Goal: Find contact information: Find contact information

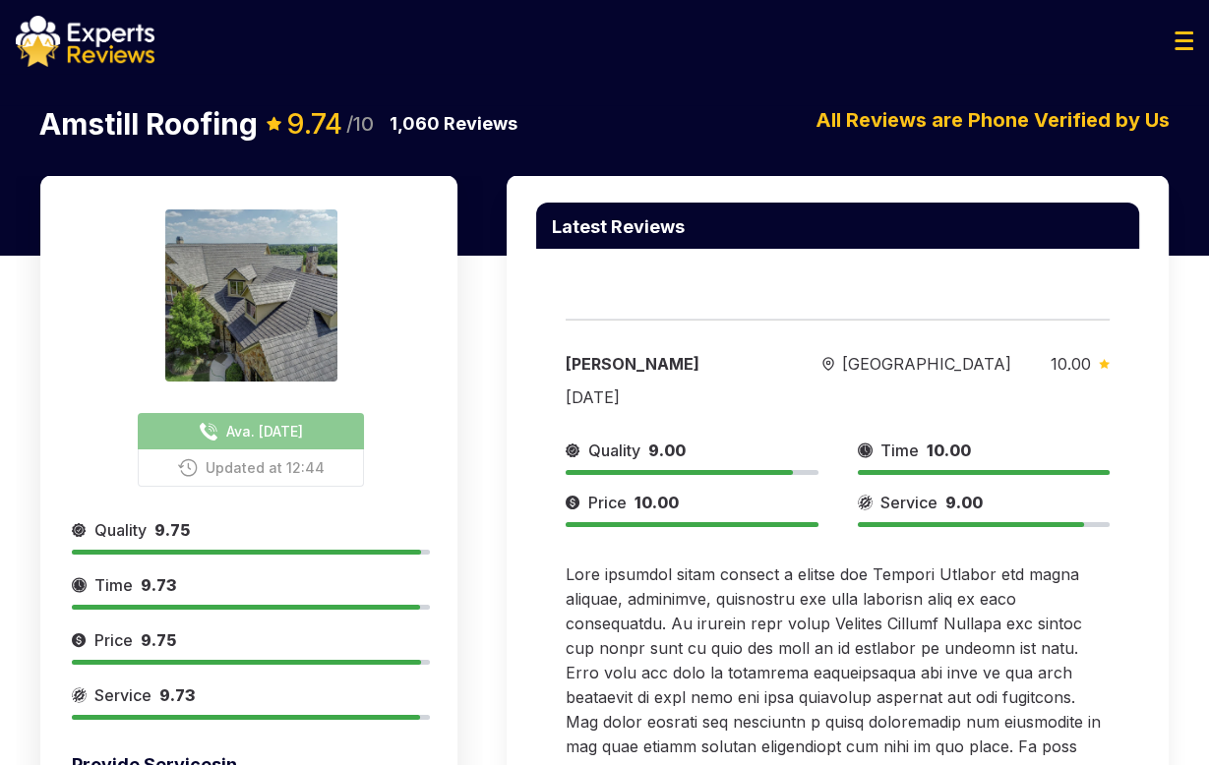
click at [1102, 285] on div "Latest Reviews [PERSON_NAME][GEOGRAPHIC_DATA] 10.00 [DATE] Quality 9.00 Time 10…" at bounding box center [837, 635] width 662 height 920
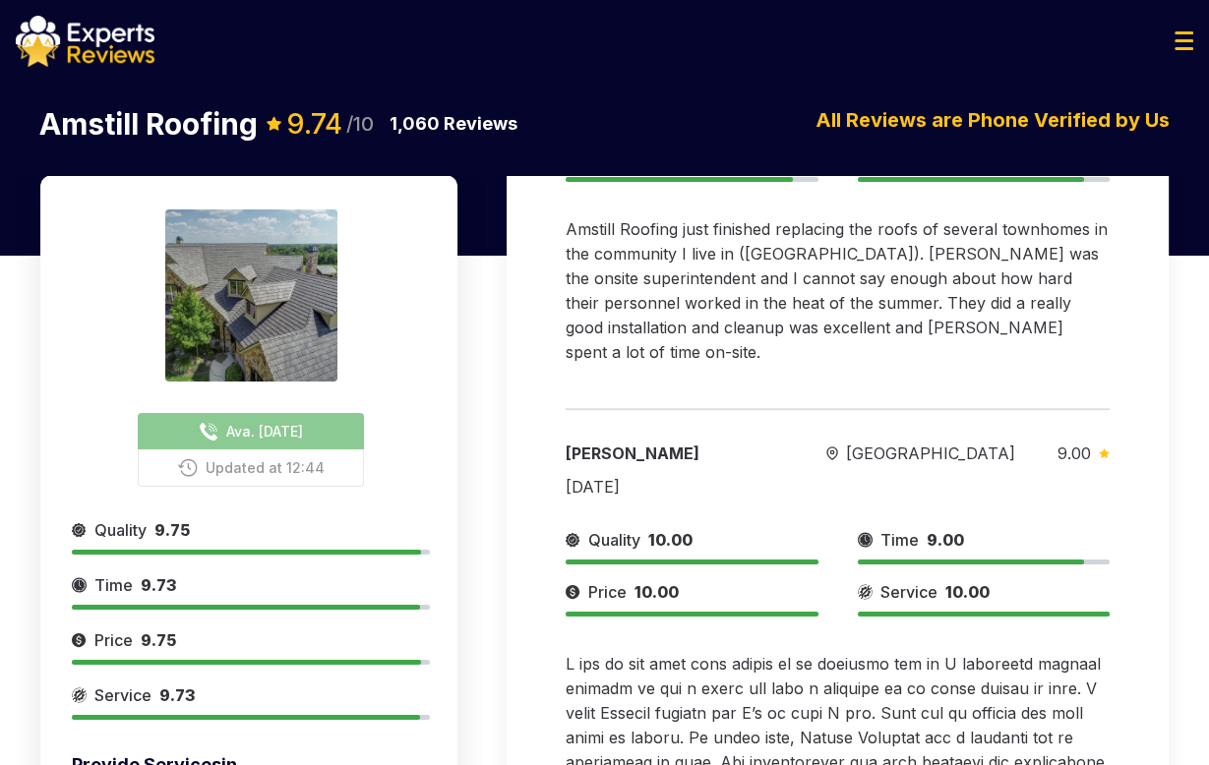
click at [109, 55] on img at bounding box center [85, 41] width 139 height 51
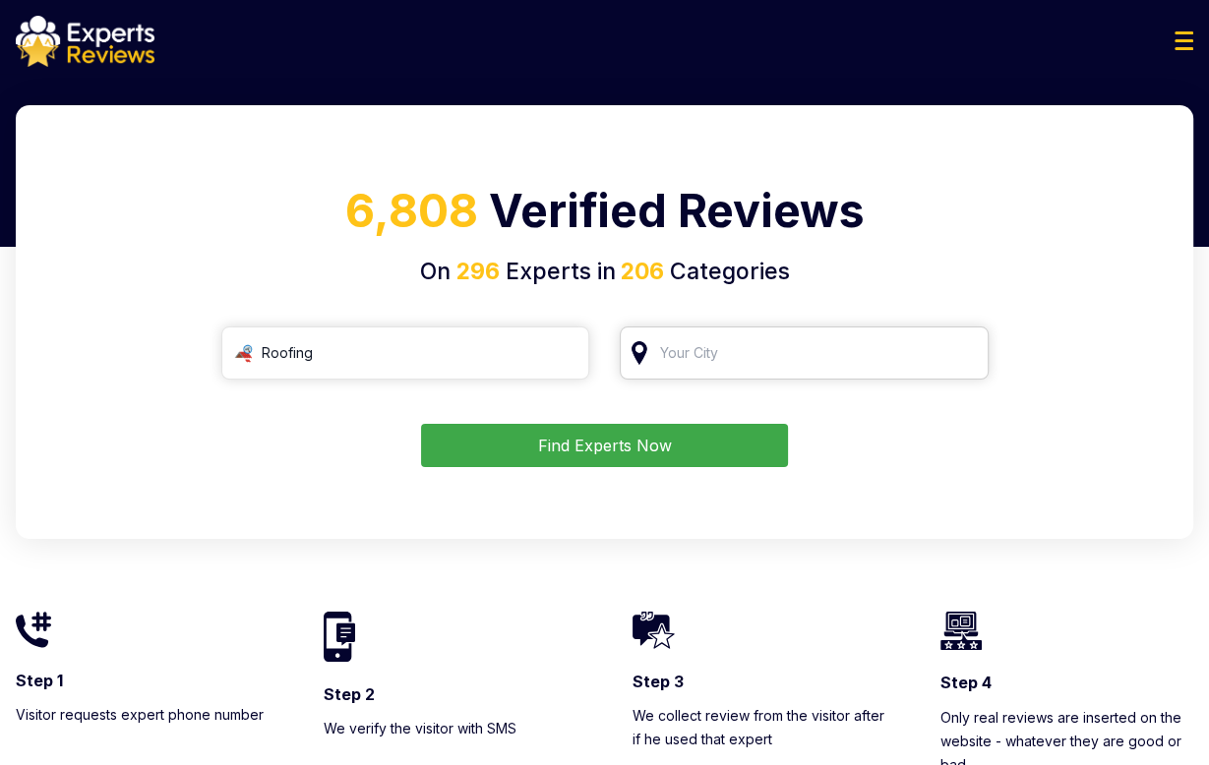
drag, startPoint x: 716, startPoint y: 379, endPoint x: 718, endPoint y: 353, distance: 25.6
click at [716, 375] on div at bounding box center [804, 352] width 369 height 53
click at [718, 353] on input "search" at bounding box center [804, 352] width 369 height 53
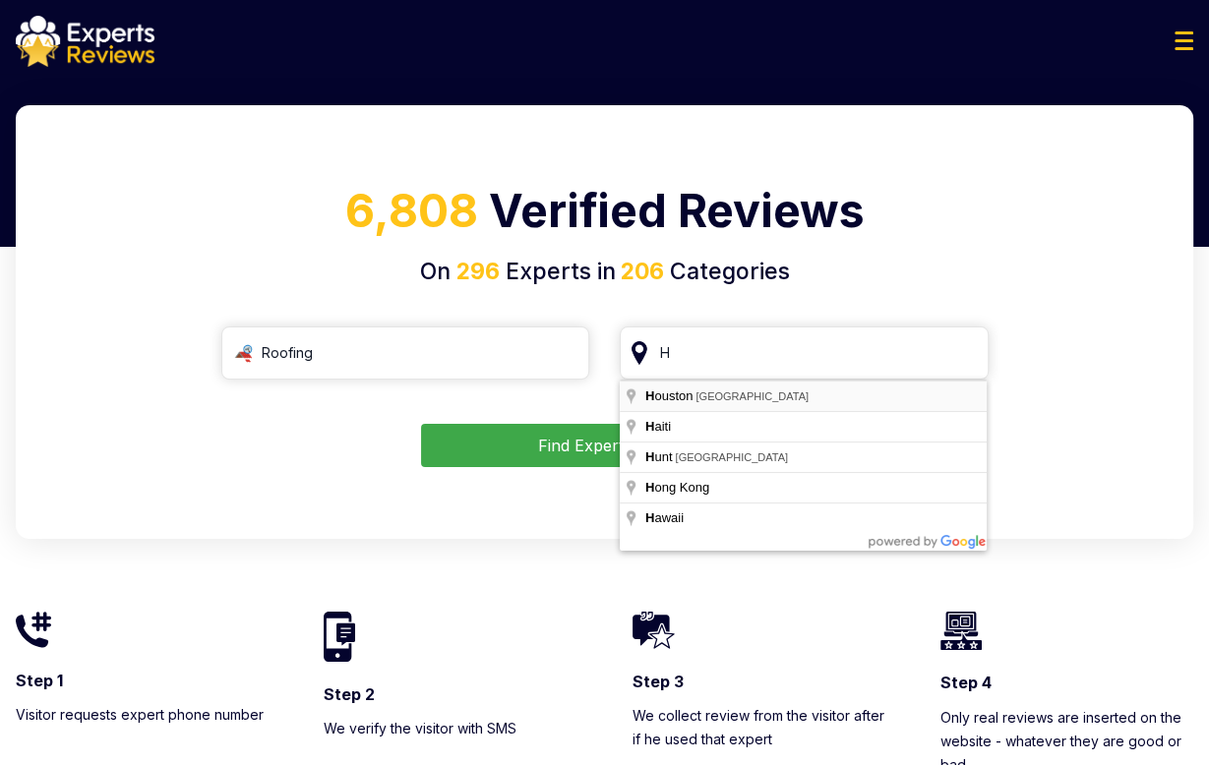
type input "[GEOGRAPHIC_DATA], [GEOGRAPHIC_DATA]"
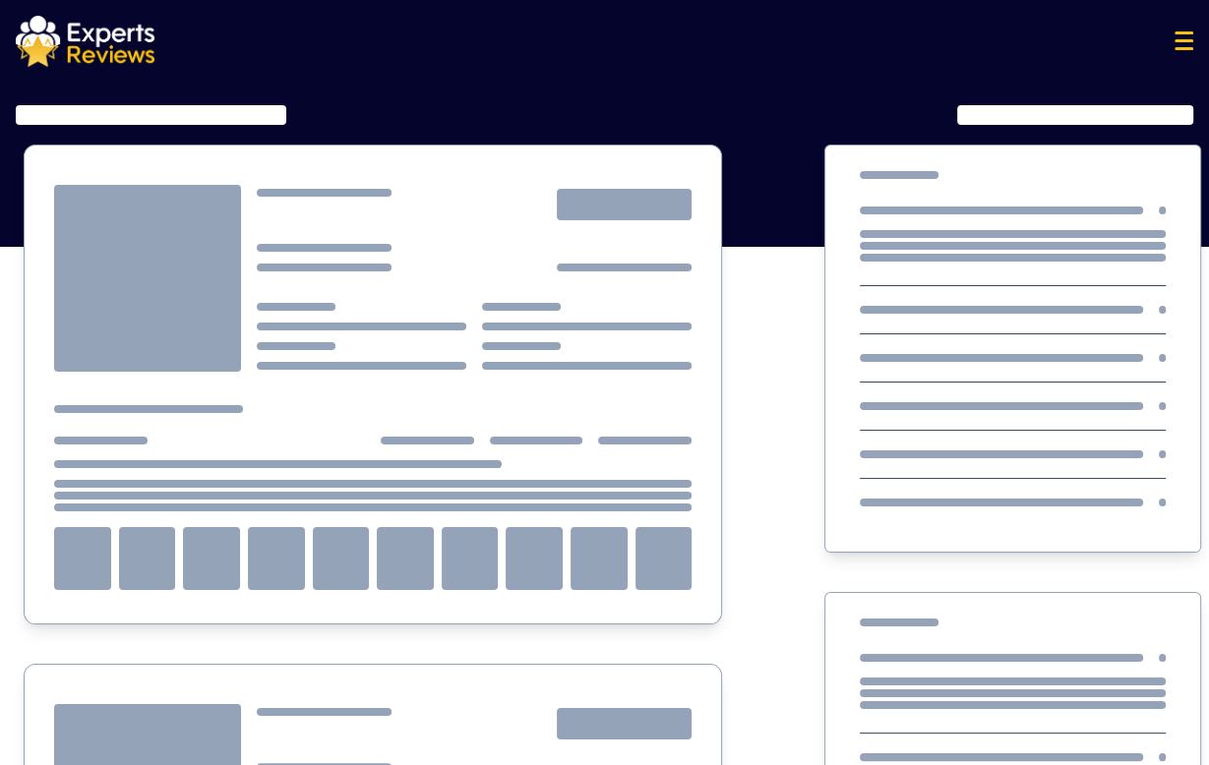
click at [594, 453] on div at bounding box center [373, 385] width 698 height 480
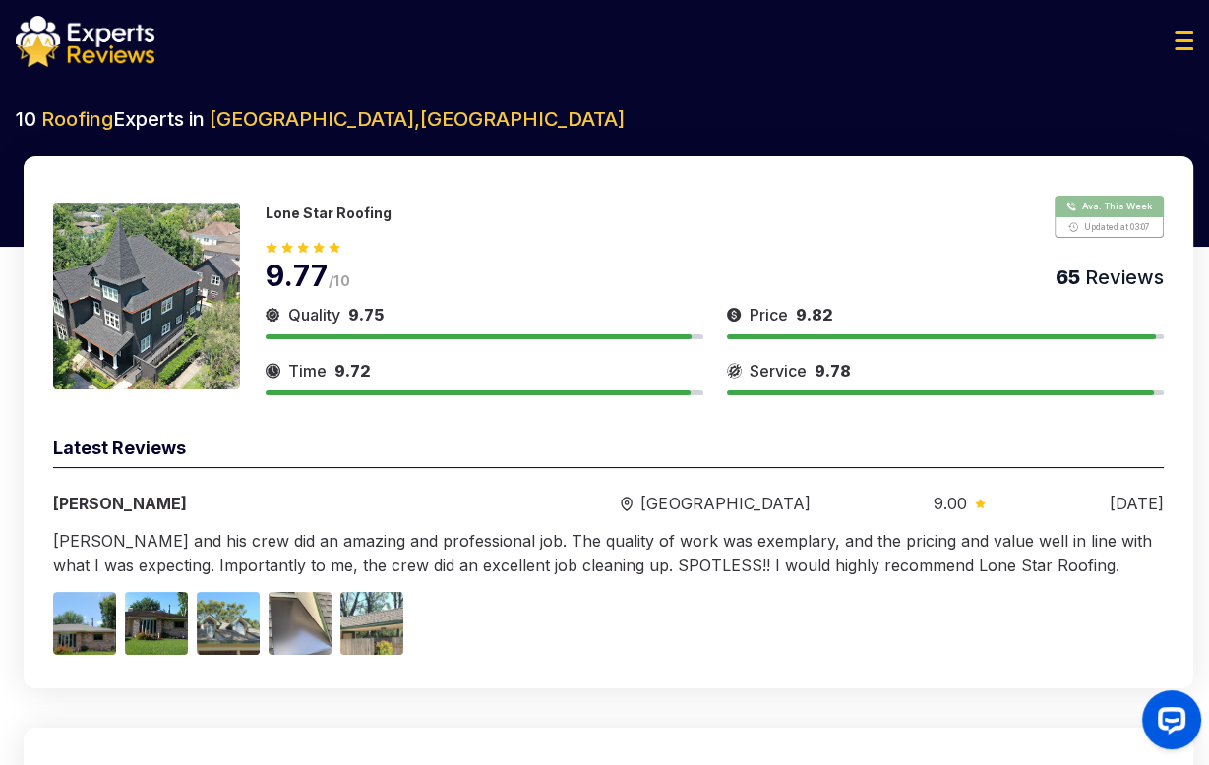
click at [1109, 216] on button "Show Number" at bounding box center [1108, 217] width 109 height 42
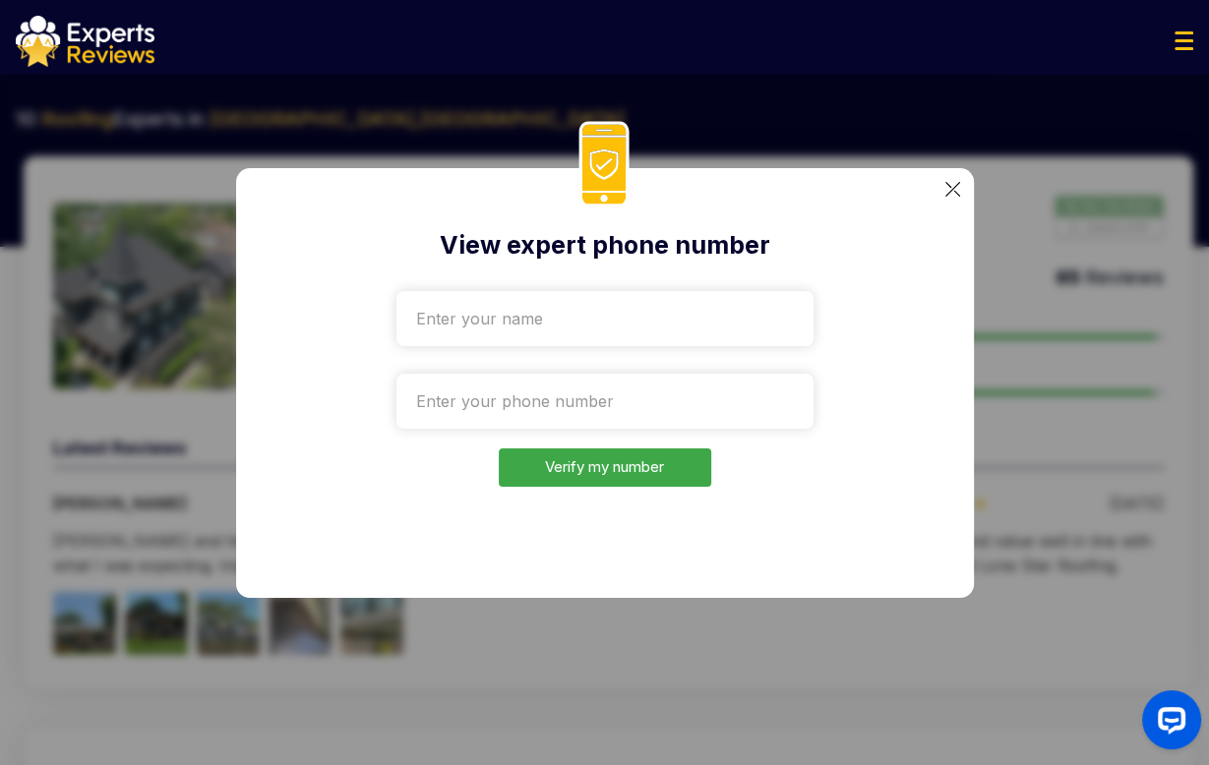
click at [581, 323] on input "text" at bounding box center [604, 318] width 417 height 55
type input "Roman"
click at [570, 392] on input "tel" at bounding box center [604, 401] width 417 height 55
paste input "[PHONE_NUMBER]"
type input "[PHONE_NUMBER]"
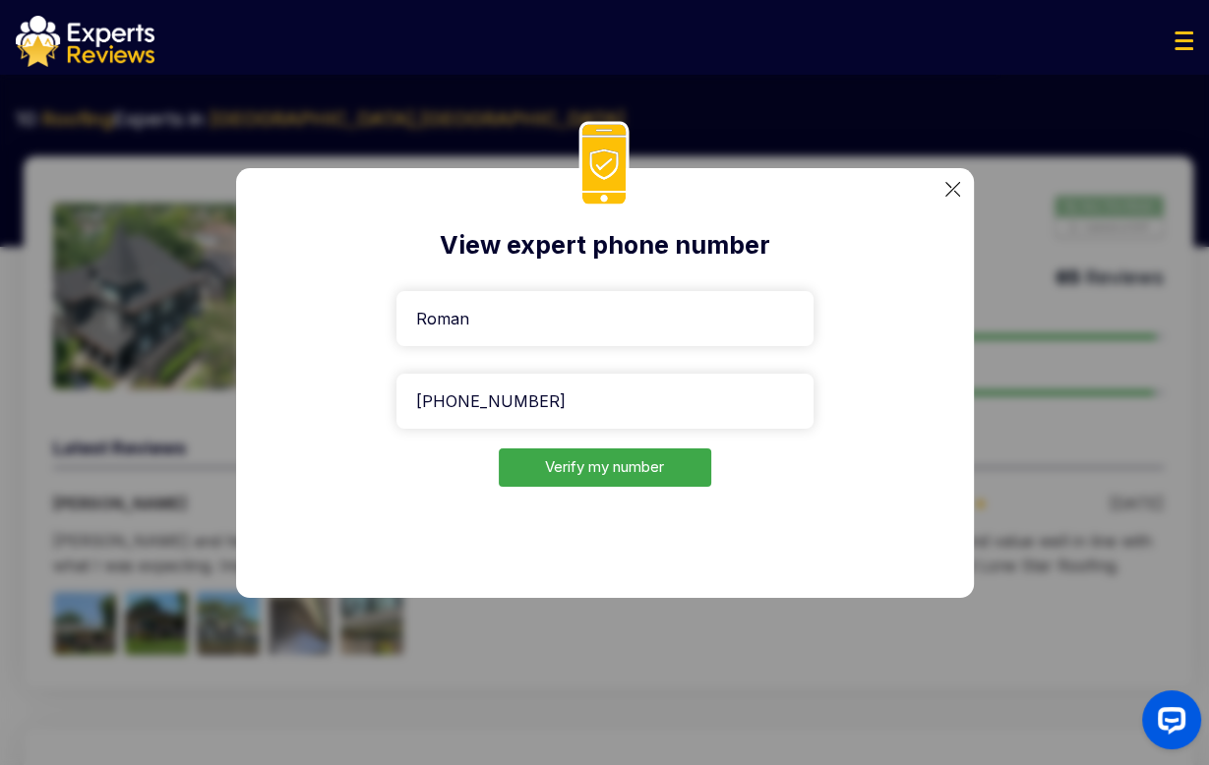
click at [598, 465] on button "Verify my number" at bounding box center [605, 467] width 212 height 38
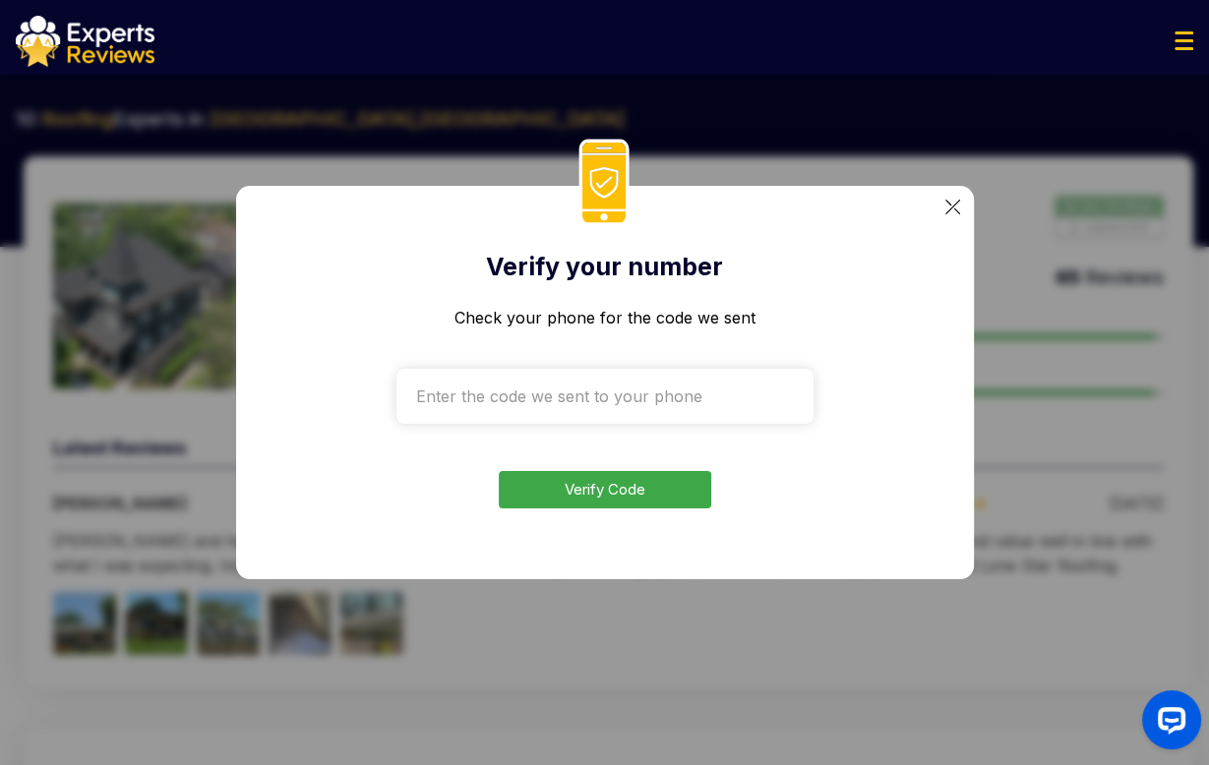
click at [35, 411] on div "Verify your number Check your phone for the code we sent Verify Code" at bounding box center [604, 382] width 1209 height 765
drag, startPoint x: 956, startPoint y: 388, endPoint x: 861, endPoint y: 390, distance: 94.4
click at [953, 388] on div "Verify your number Check your phone for the code we sent Verify Code" at bounding box center [605, 382] width 738 height 393
click at [955, 213] on img at bounding box center [952, 207] width 15 height 15
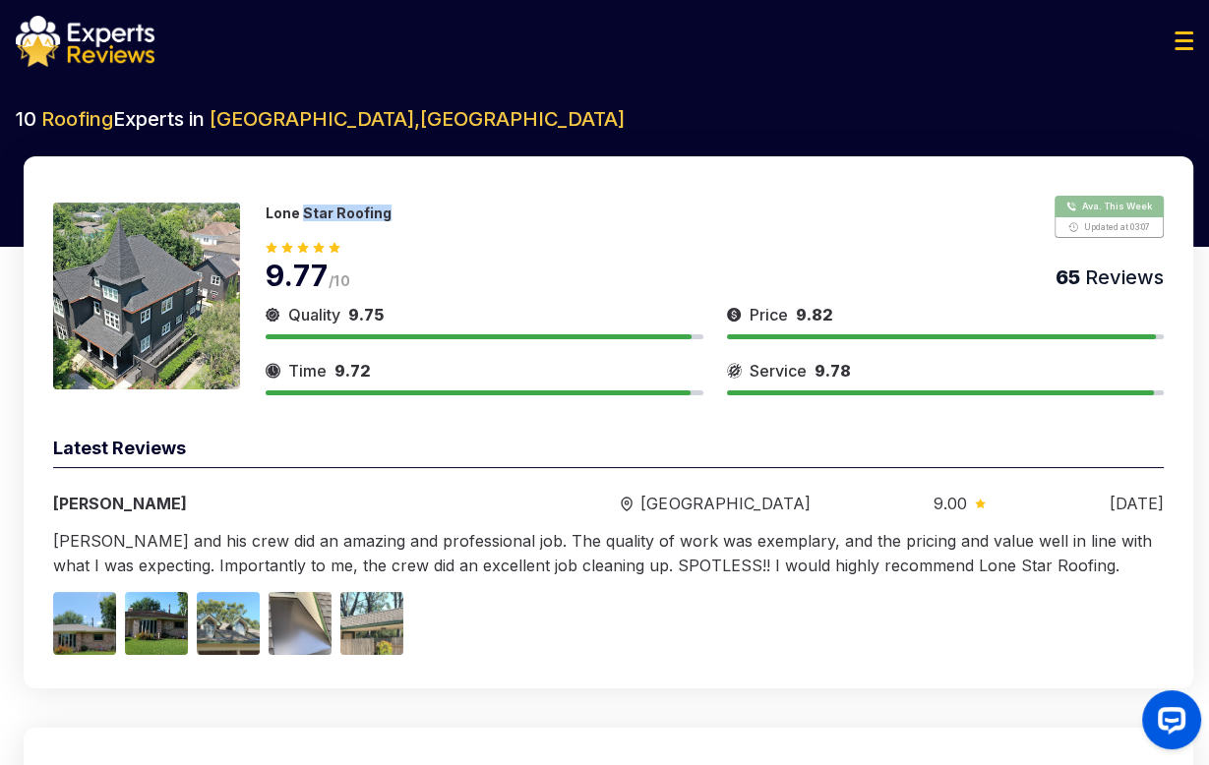
drag, startPoint x: 304, startPoint y: 216, endPoint x: 451, endPoint y: 229, distance: 148.1
click at [446, 229] on div "Lone Star Roofing Ava. This Week Updated at 03:07" at bounding box center [715, 217] width 898 height 42
click at [1172, 714] on icon "Launch OpenWidget widget" at bounding box center [1171, 719] width 19 height 13
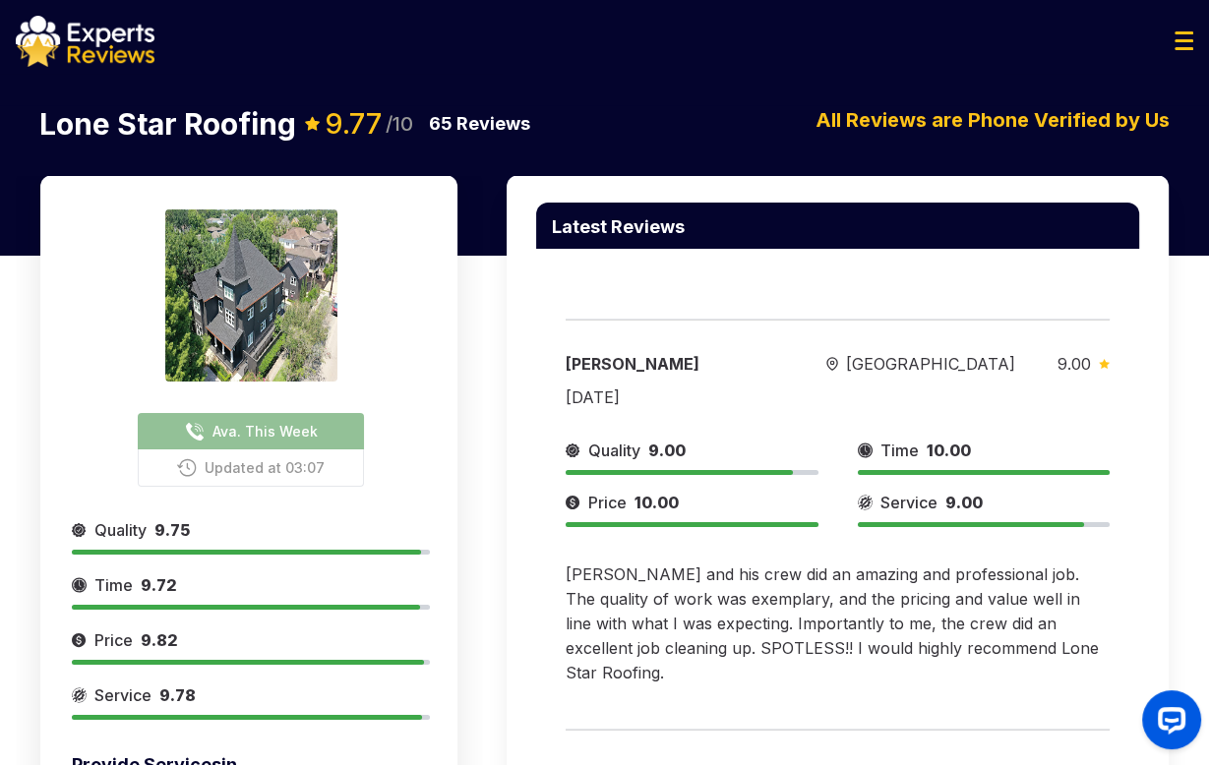
drag, startPoint x: 599, startPoint y: 61, endPoint x: 582, endPoint y: 61, distance: 16.7
click at [1182, 42] on img at bounding box center [1183, 40] width 19 height 19
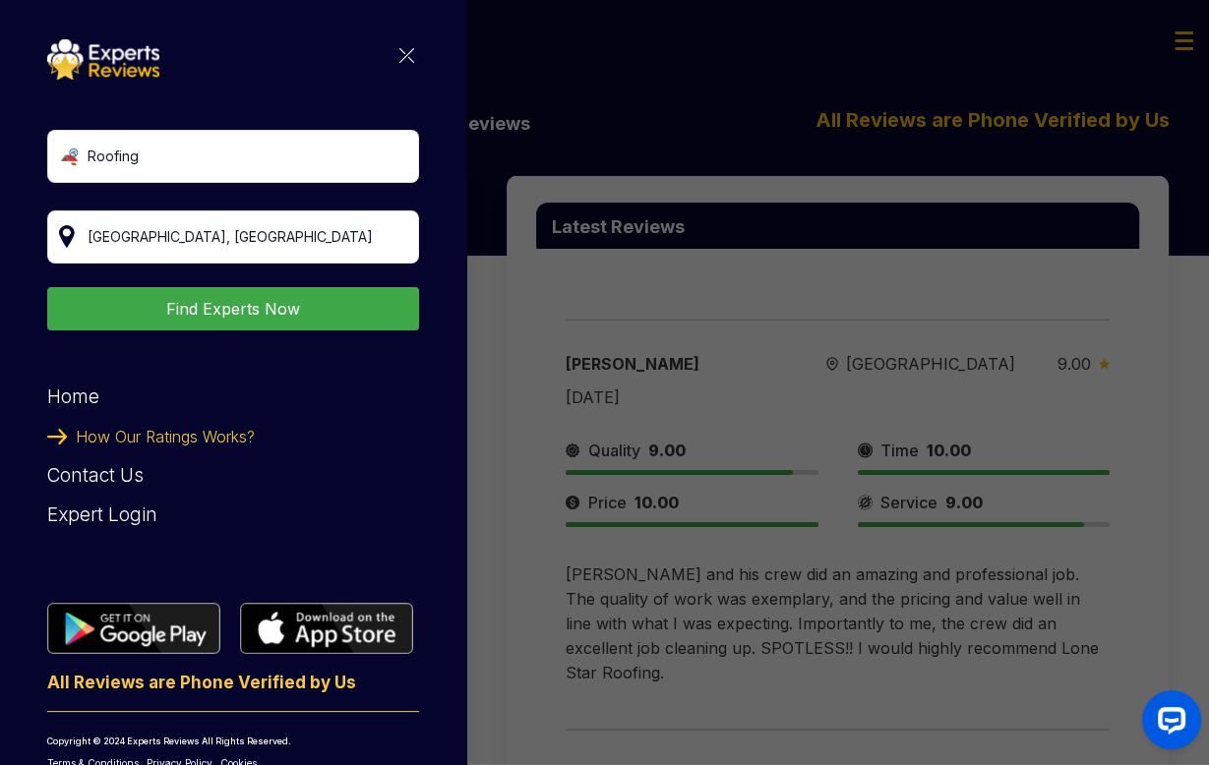
click at [399, 59] on div "Roofing Find Experts Now Home How Our Ratings Works? Contact Us Expert Login Al…" at bounding box center [233, 405] width 372 height 732
click at [399, 58] on img at bounding box center [406, 55] width 15 height 15
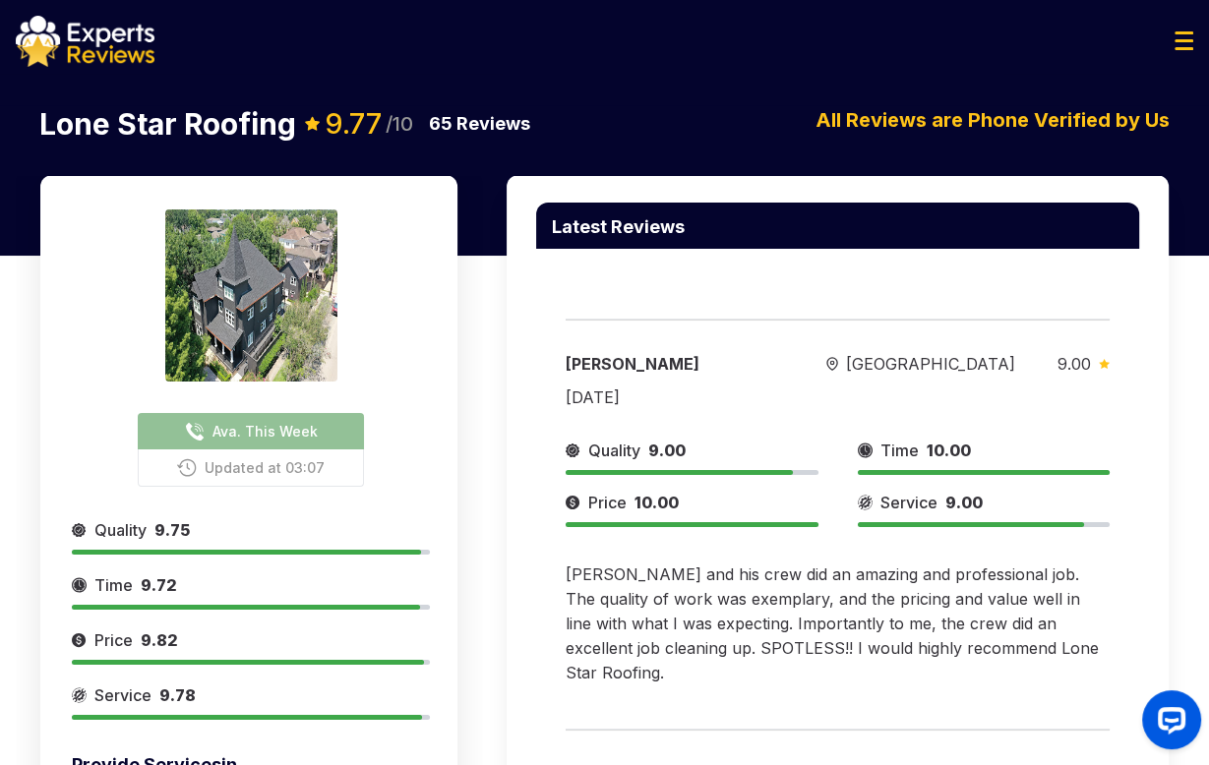
click at [103, 64] on img at bounding box center [85, 41] width 139 height 51
